Goal: Transaction & Acquisition: Subscribe to service/newsletter

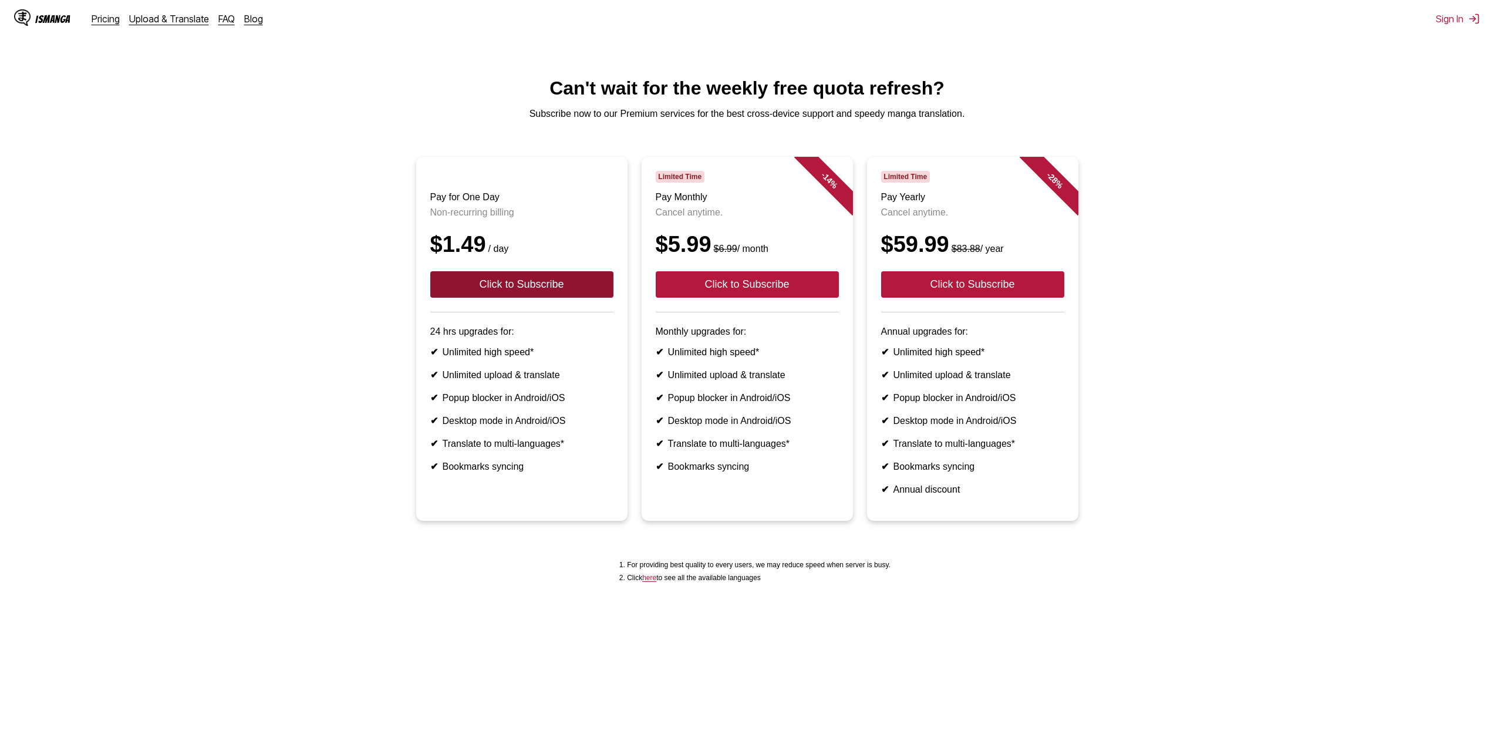
click at [508, 295] on button "Click to Subscribe" at bounding box center [521, 284] width 183 height 26
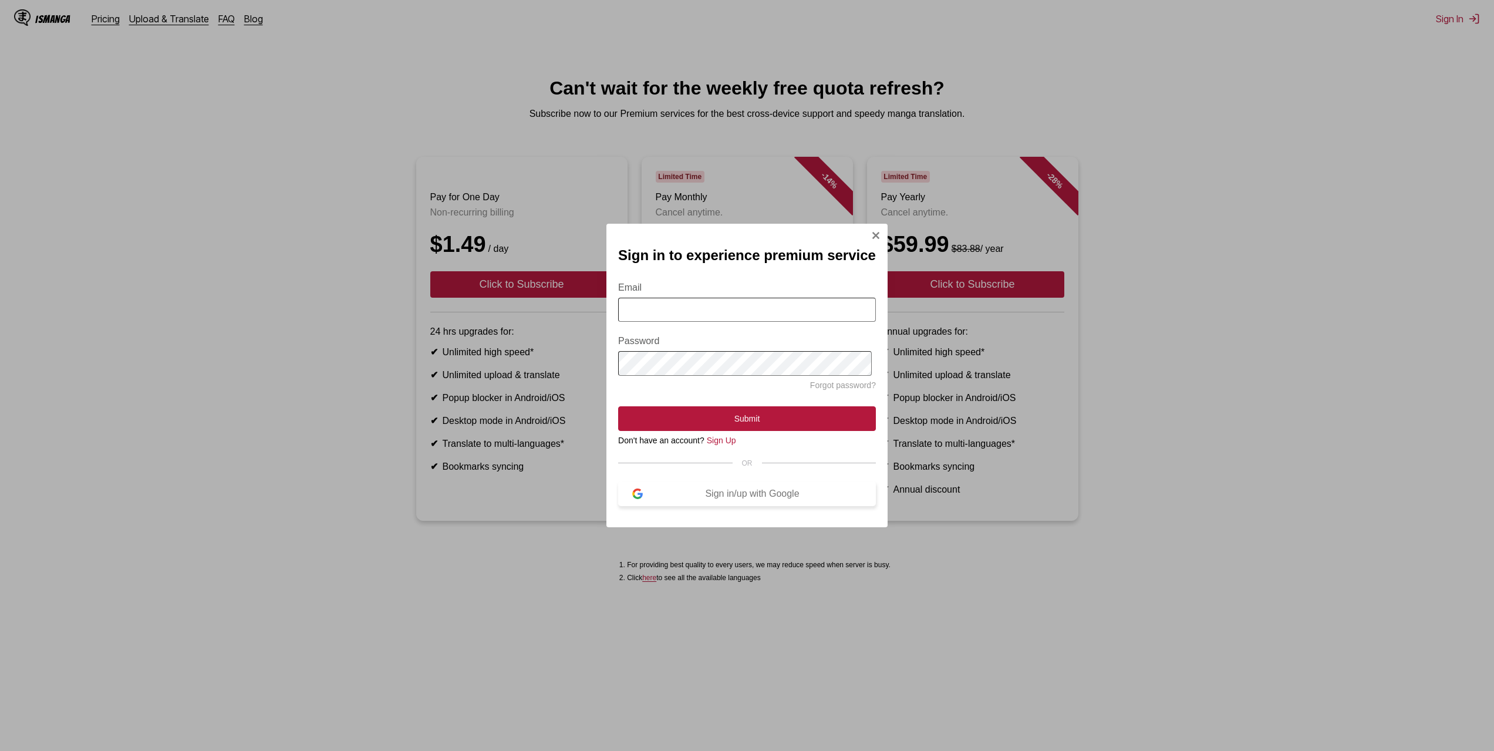
click at [738, 495] on div "Sign in/up with Google" at bounding box center [752, 493] width 219 height 11
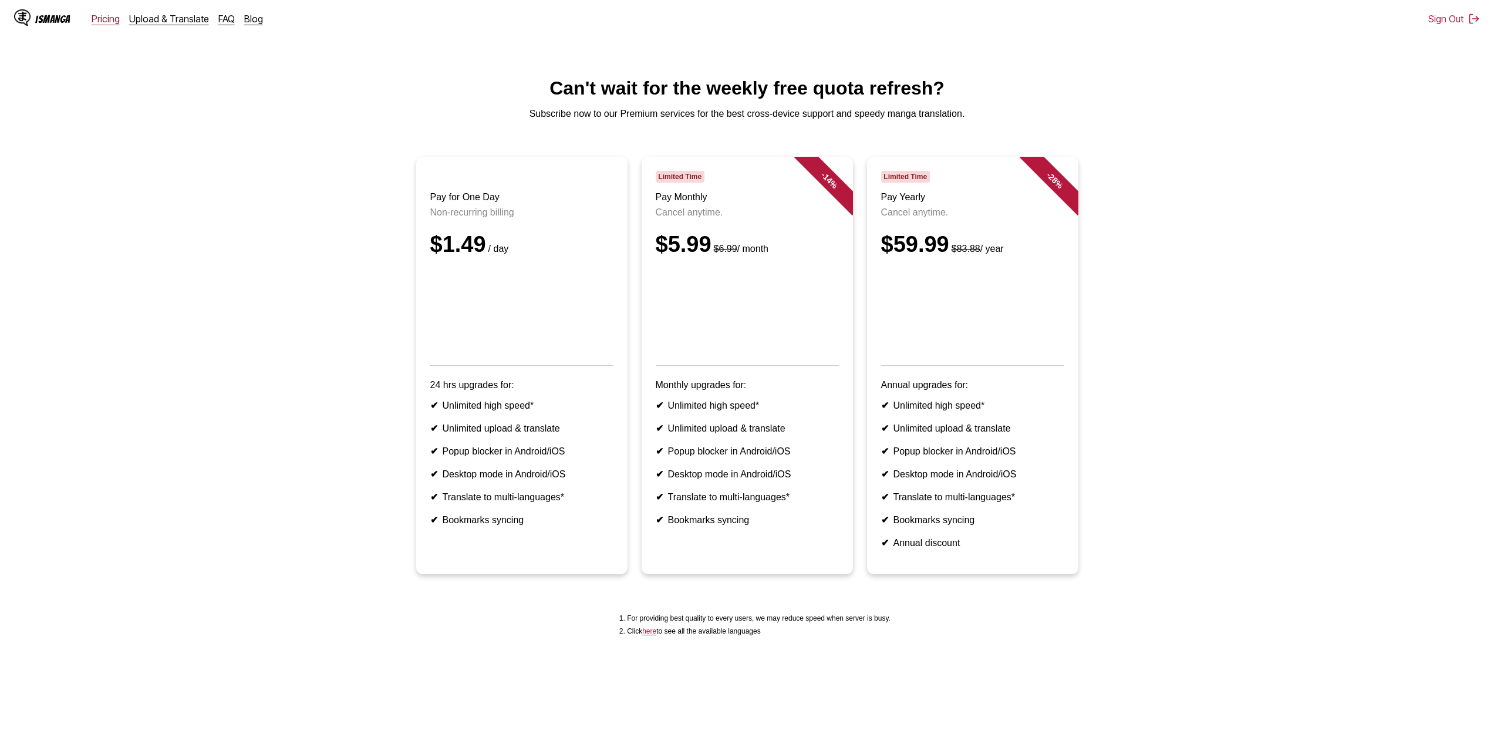
click at [103, 21] on link "Pricing" at bounding box center [106, 19] width 28 height 12
click at [148, 24] on link "Upload & Translate" at bounding box center [169, 19] width 80 height 12
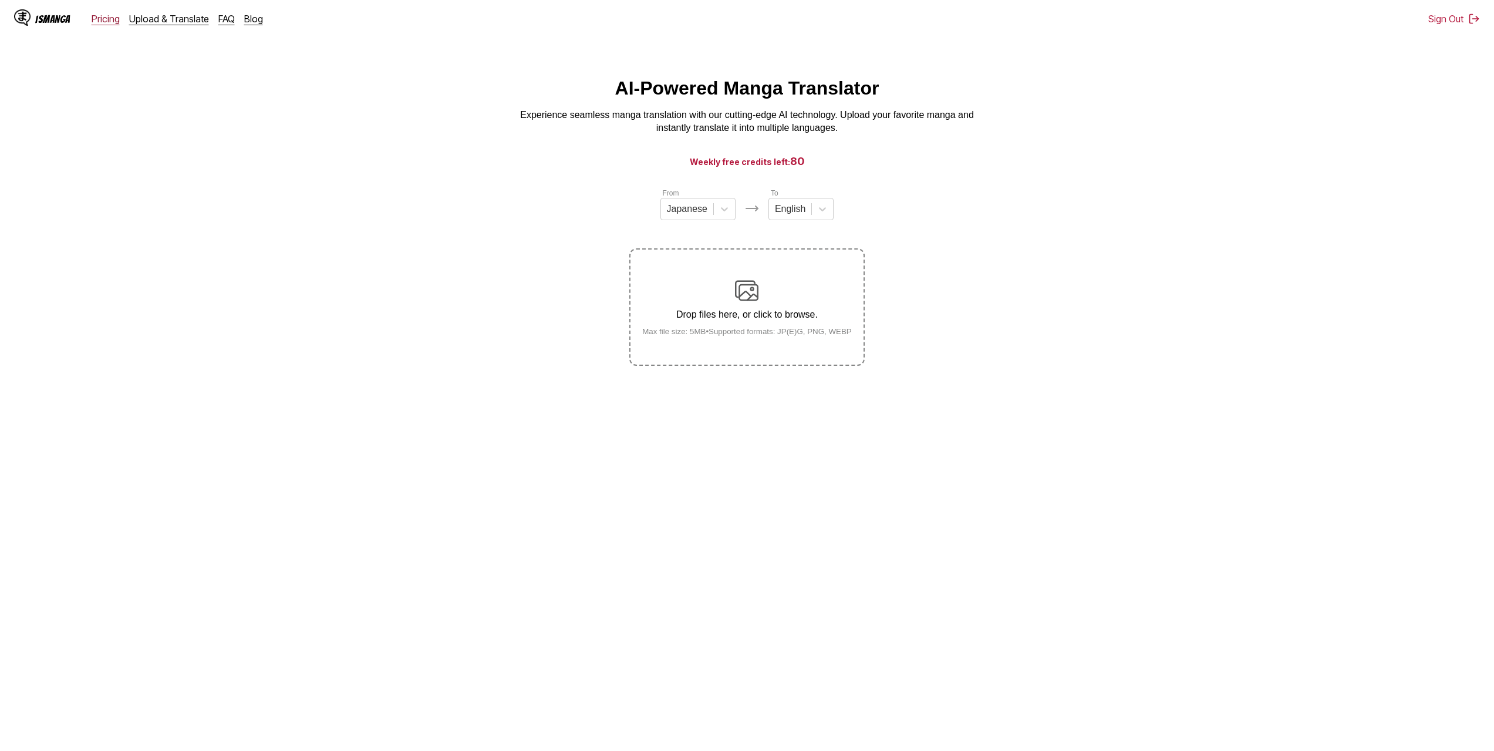
click at [115, 23] on link "Pricing" at bounding box center [106, 19] width 28 height 12
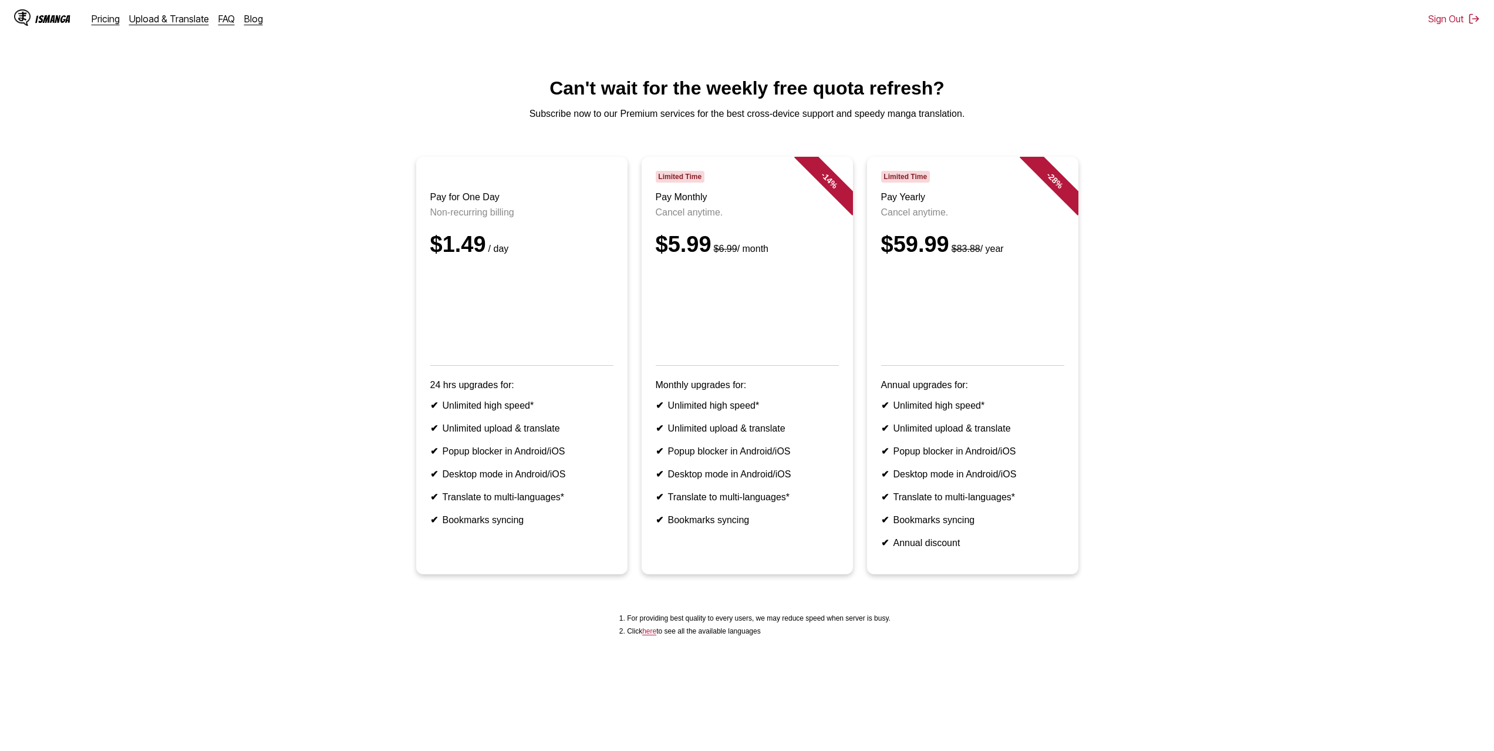
click at [54, 16] on div "IsManga" at bounding box center [52, 19] width 35 height 11
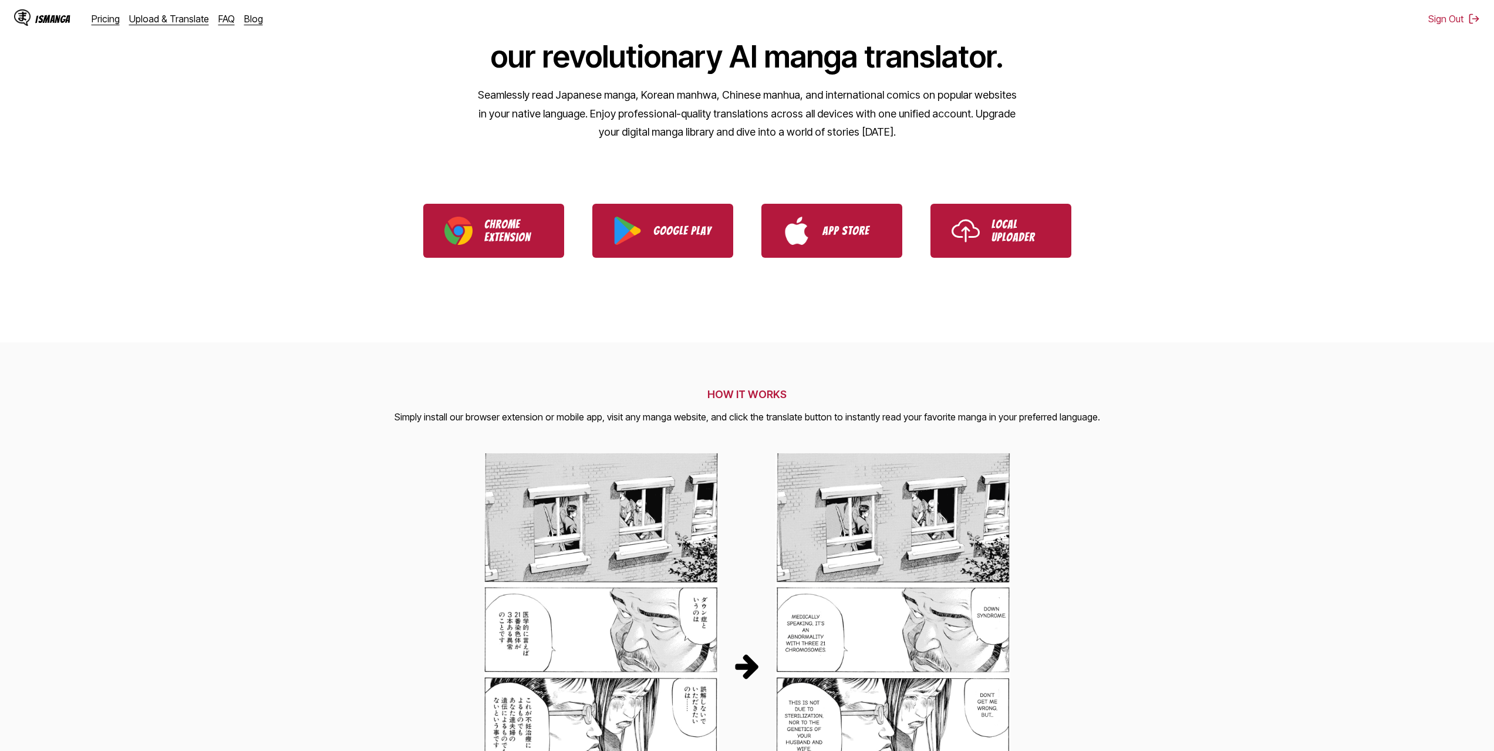
scroll to position [411, 0]
